Goal: Transaction & Acquisition: Purchase product/service

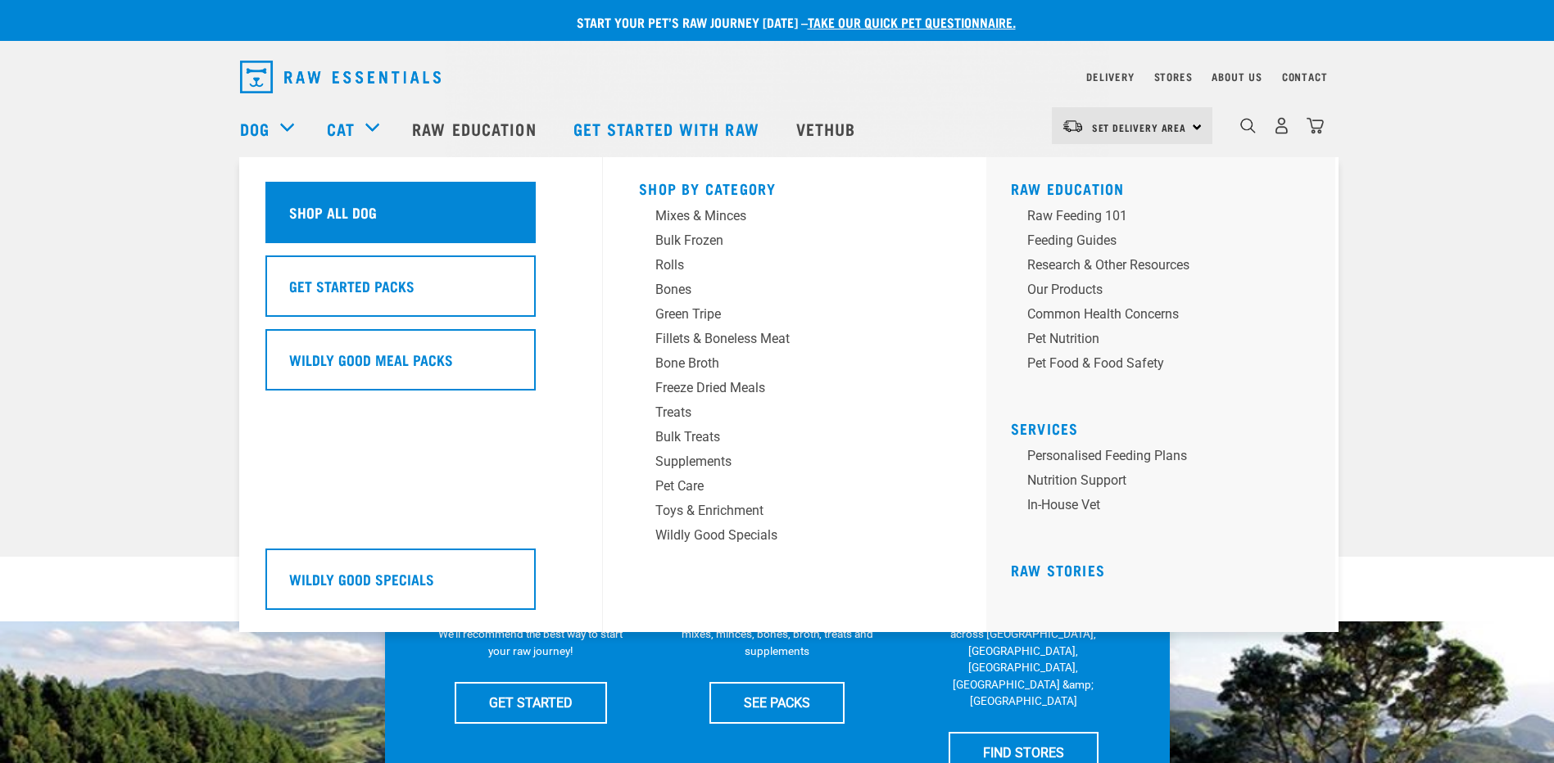
click at [332, 210] on h5 "Shop All Dog" at bounding box center [333, 211] width 88 height 21
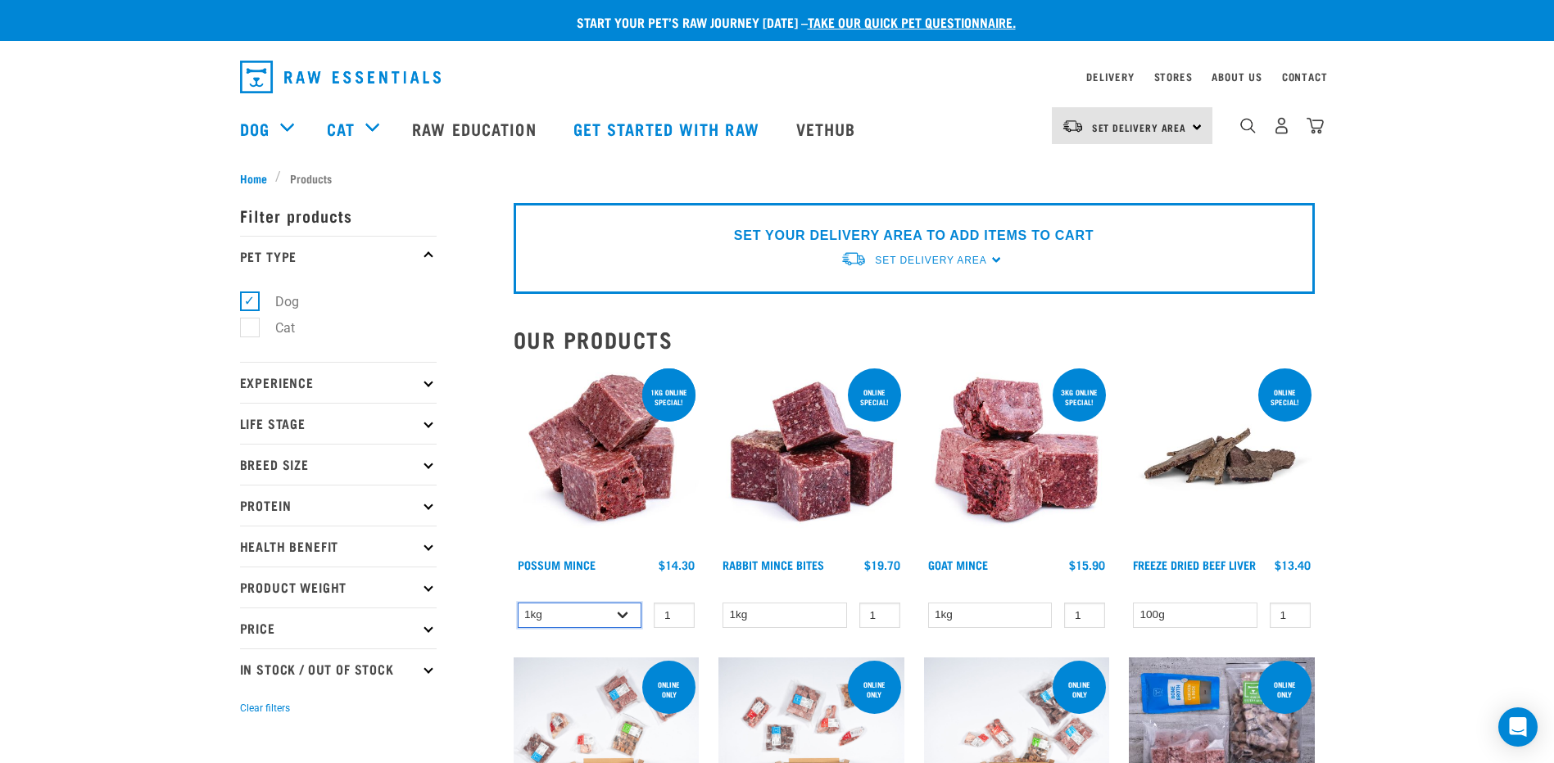
click at [618, 613] on select "1kg 3kg" at bounding box center [580, 615] width 124 height 25
select select "457"
click at [518, 603] on select "1kg 3kg" at bounding box center [580, 615] width 124 height 25
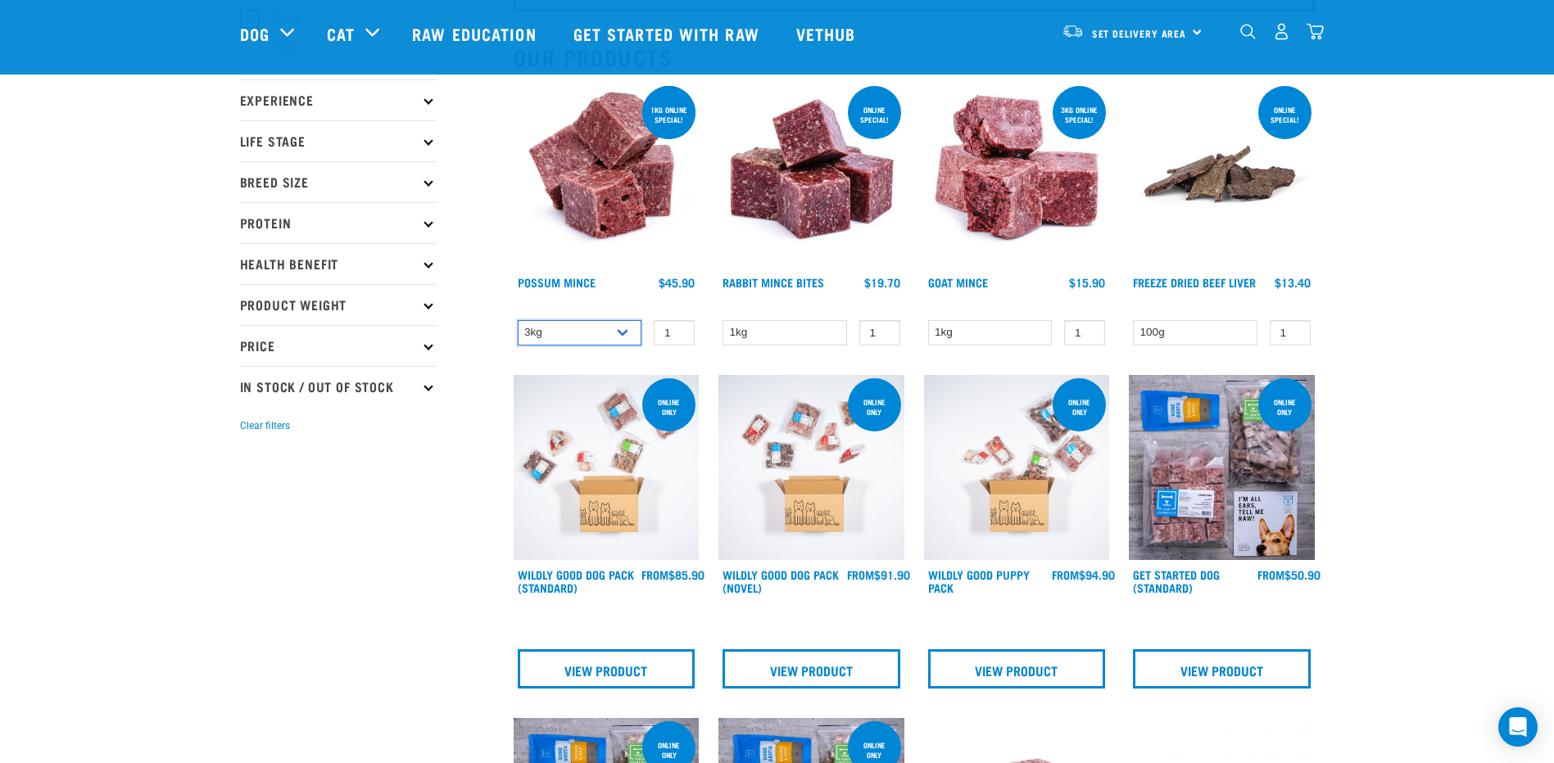
scroll to position [164, 0]
